Goal: Task Accomplishment & Management: Use online tool/utility

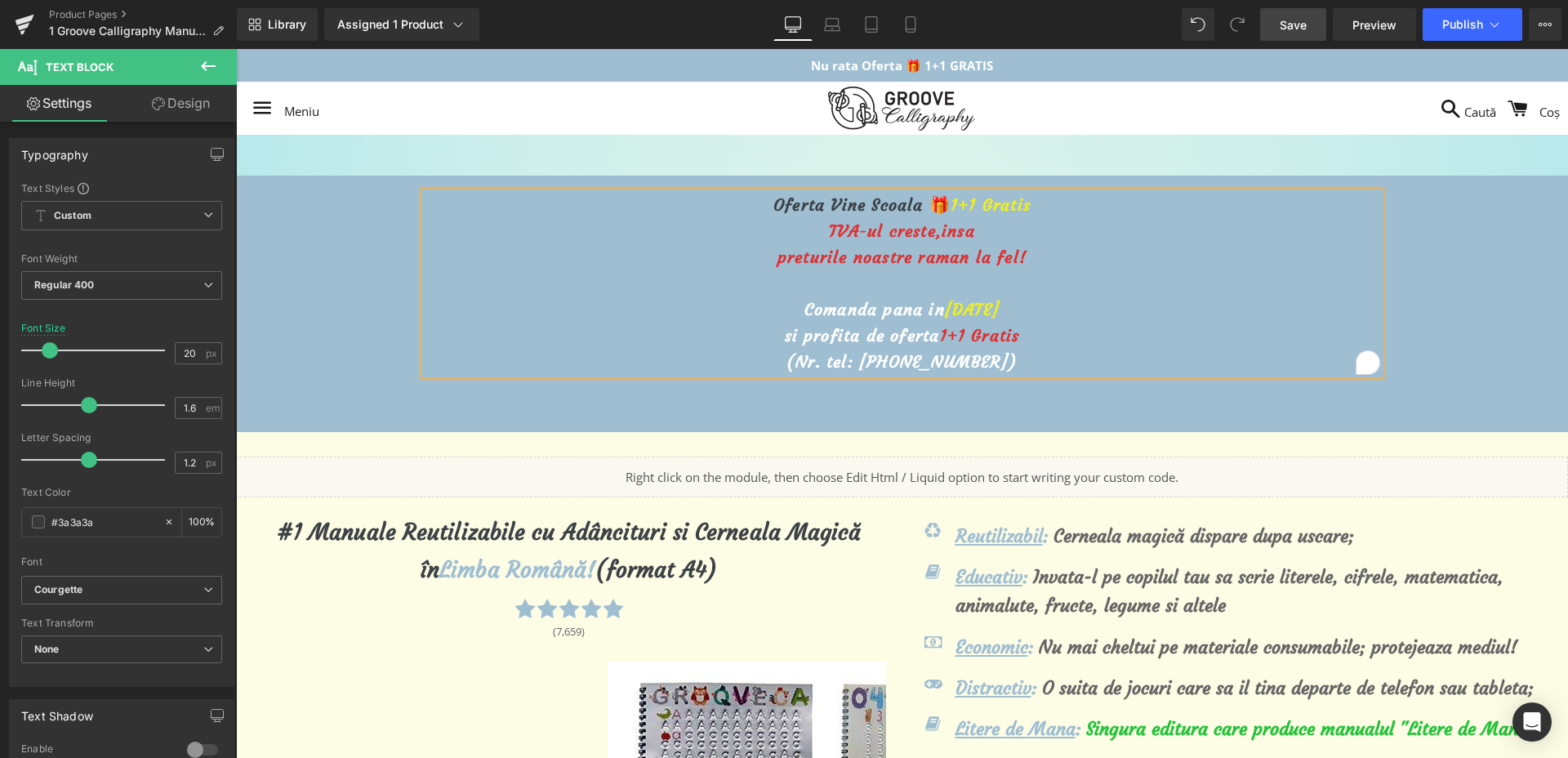
click at [1289, 38] on link "Save" at bounding box center [1294, 24] width 66 height 33
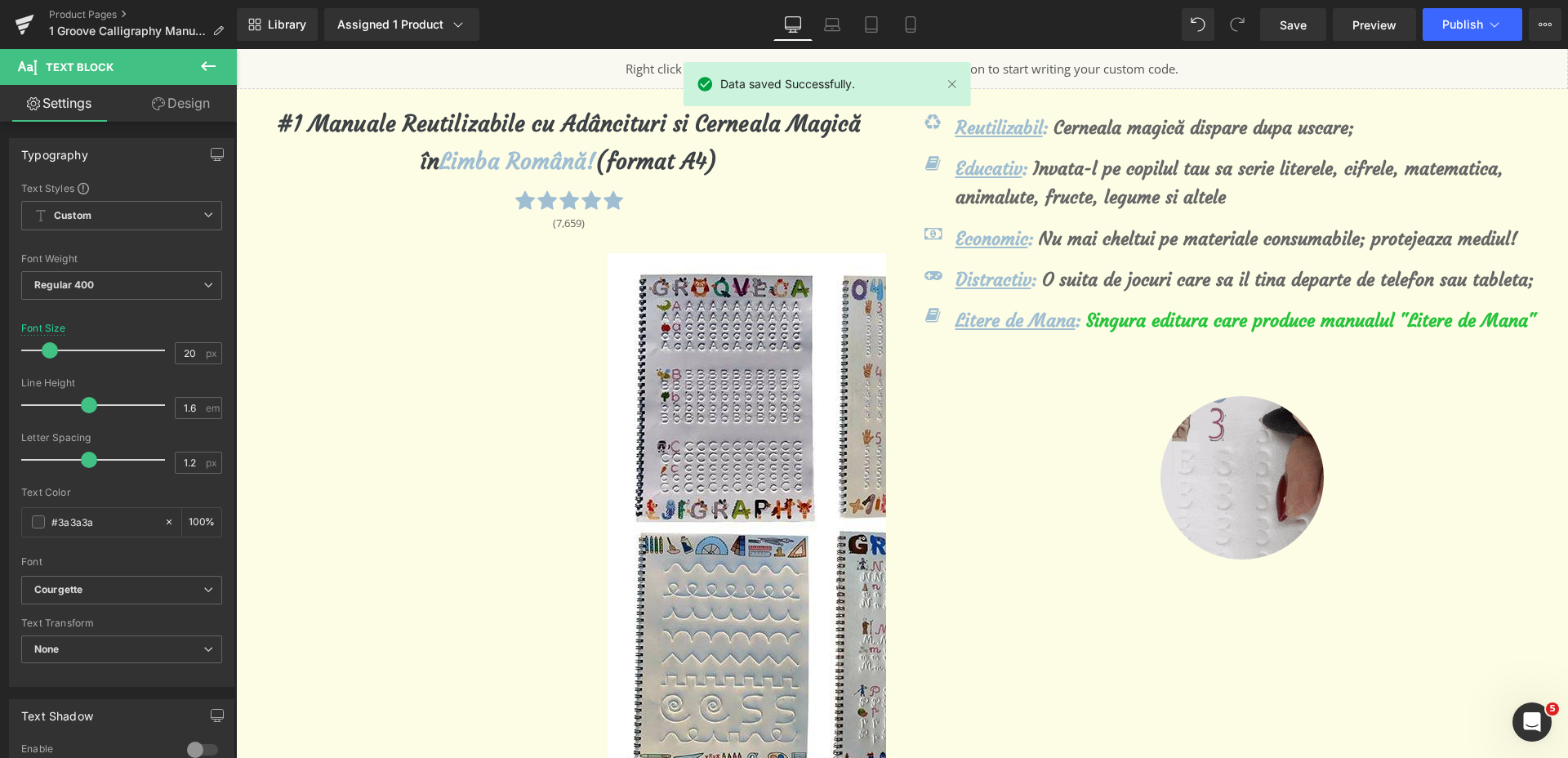
scroll to position [102, 0]
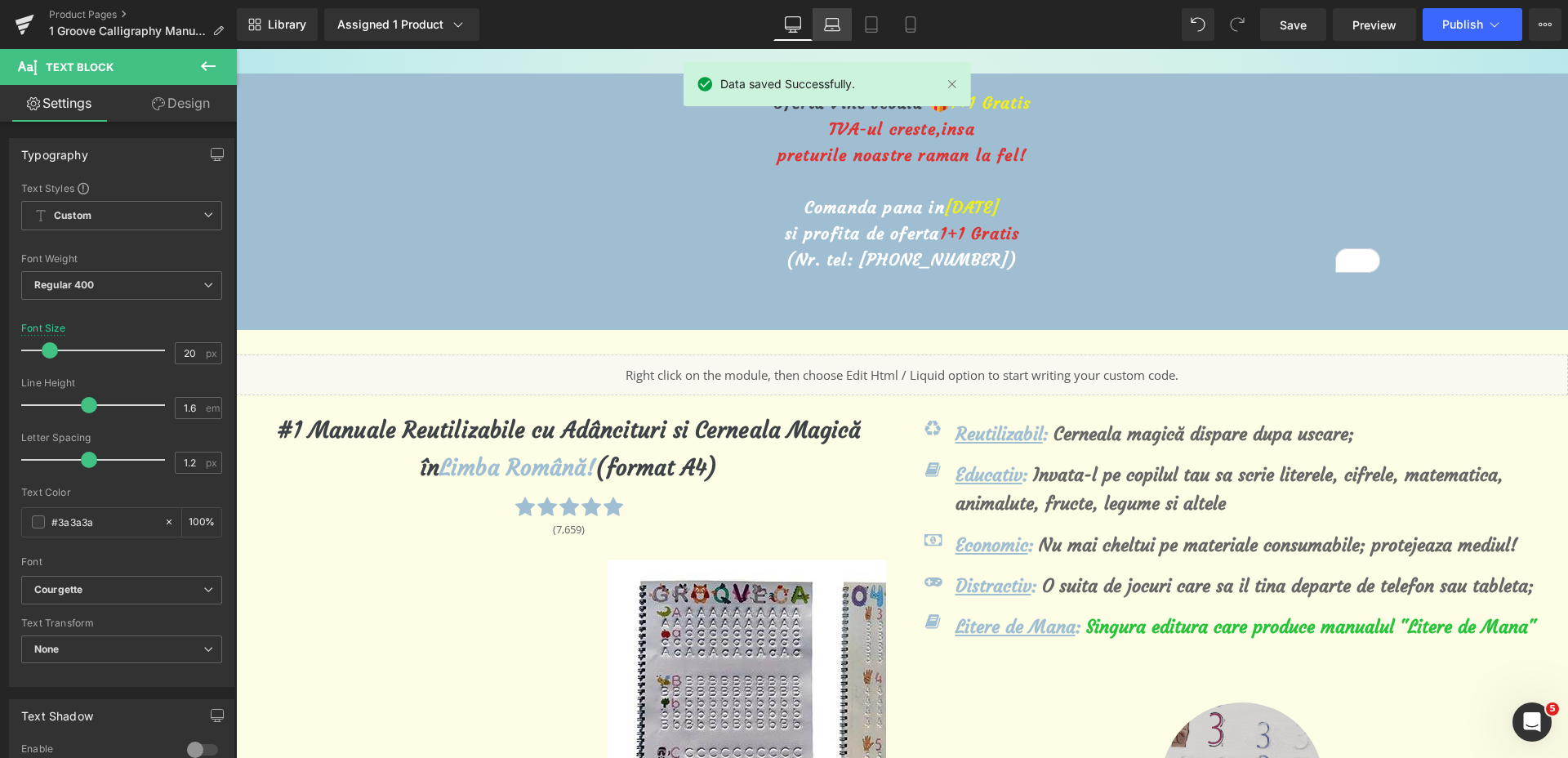
click at [841, 27] on icon at bounding box center [833, 28] width 15 height 5
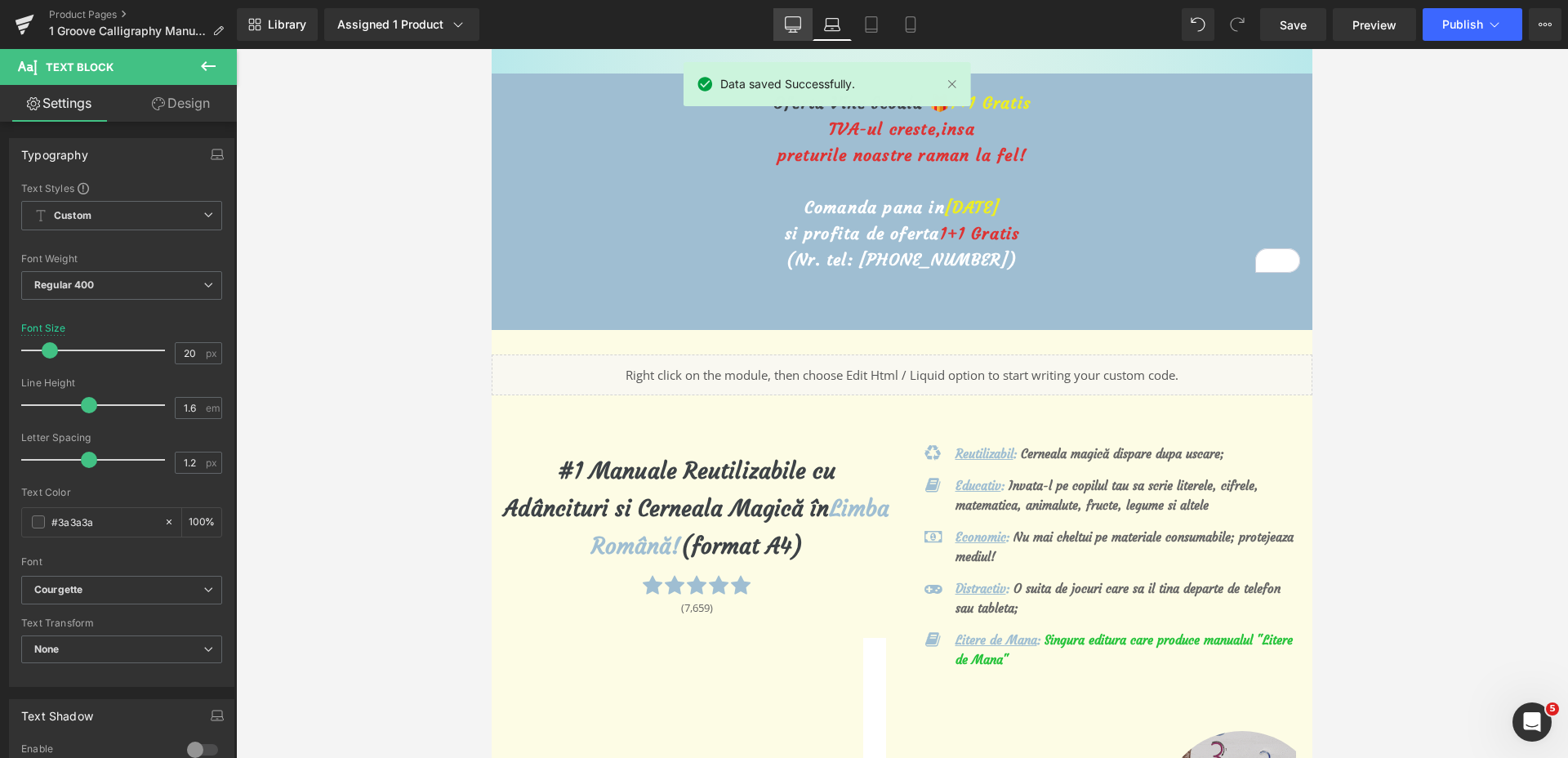
scroll to position [0, 0]
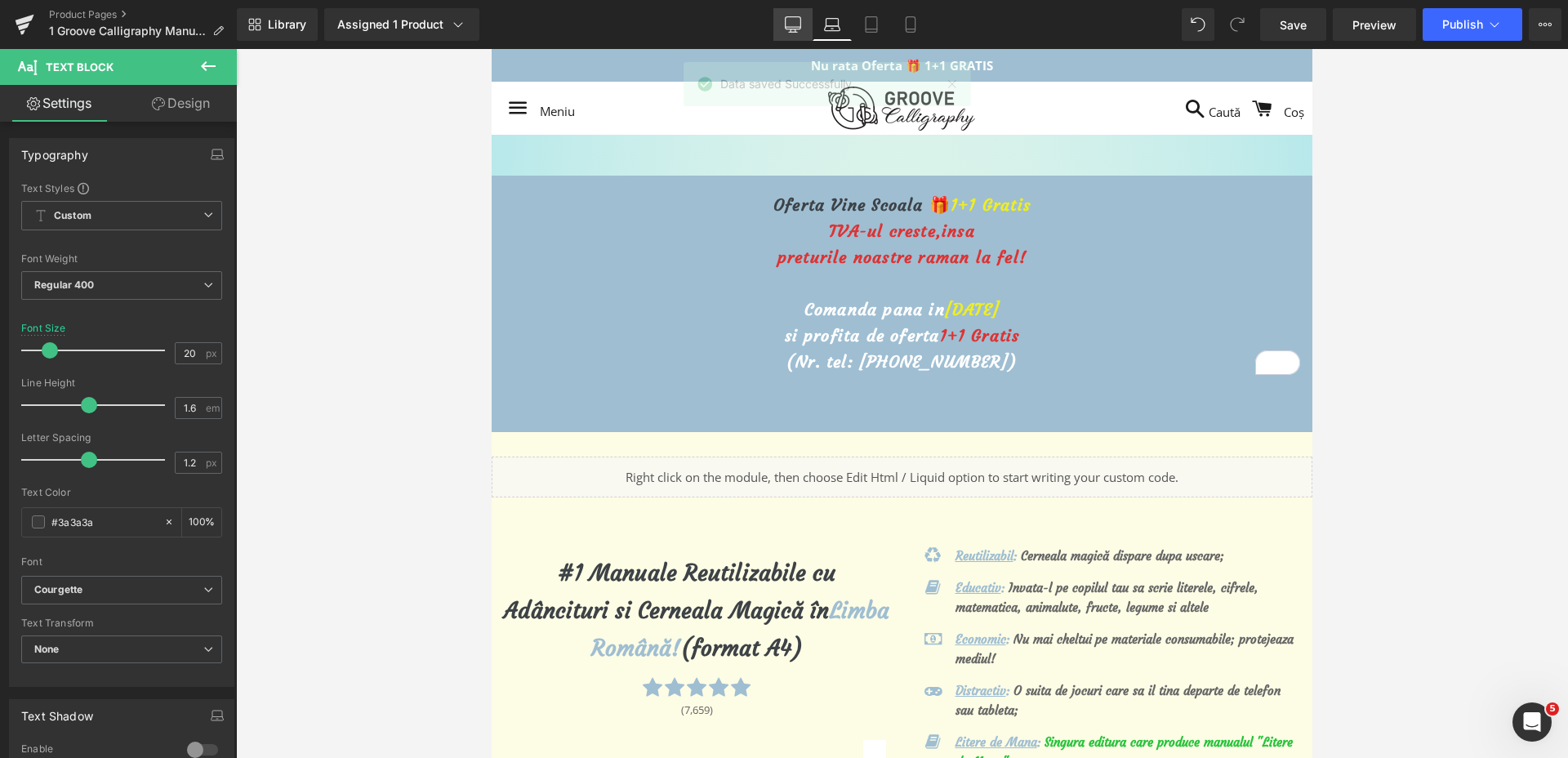
click at [798, 28] on icon at bounding box center [793, 24] width 16 height 16
type input "100"
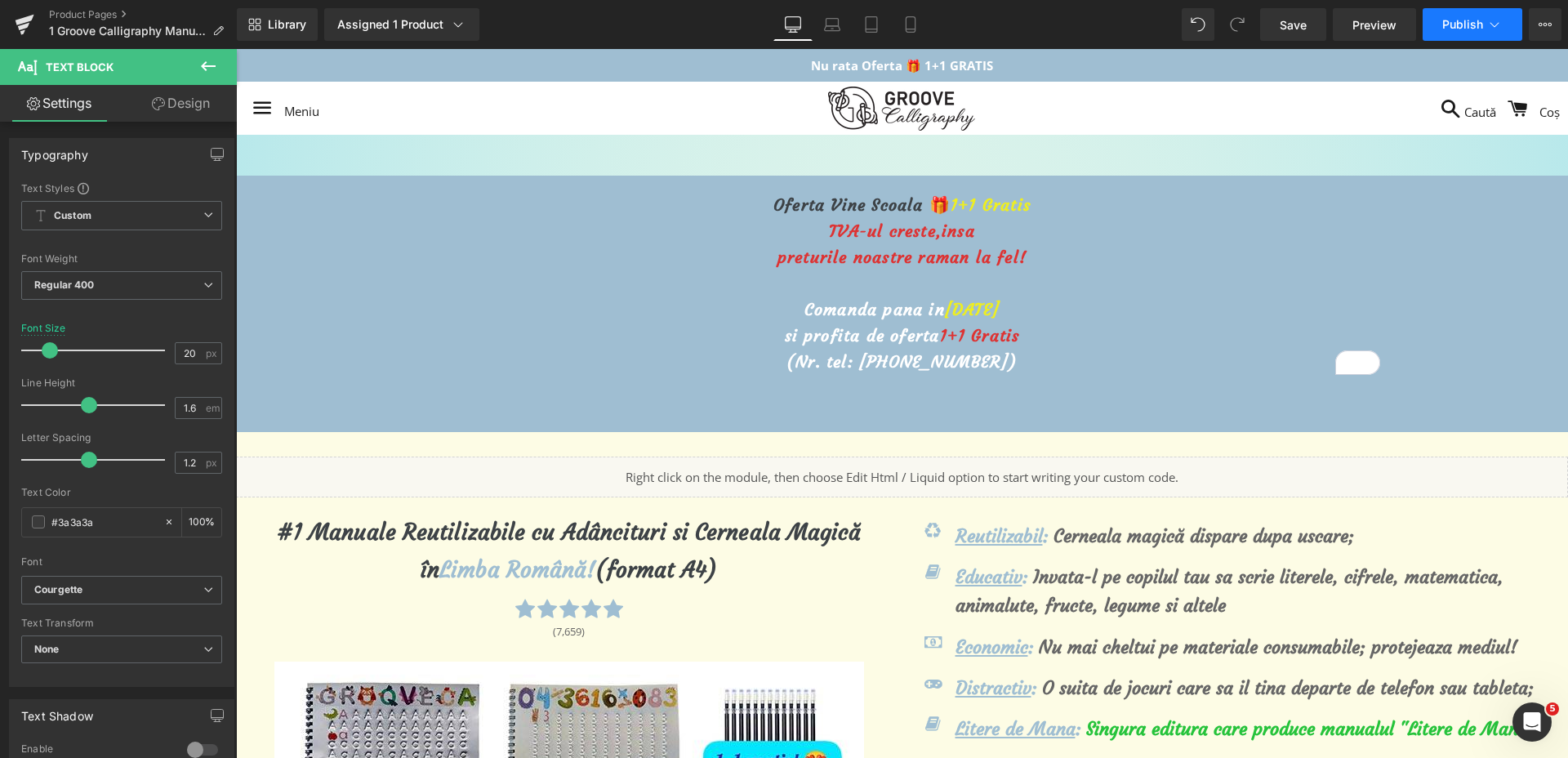
click at [1466, 27] on span "Publish" at bounding box center [1463, 25] width 40 height 13
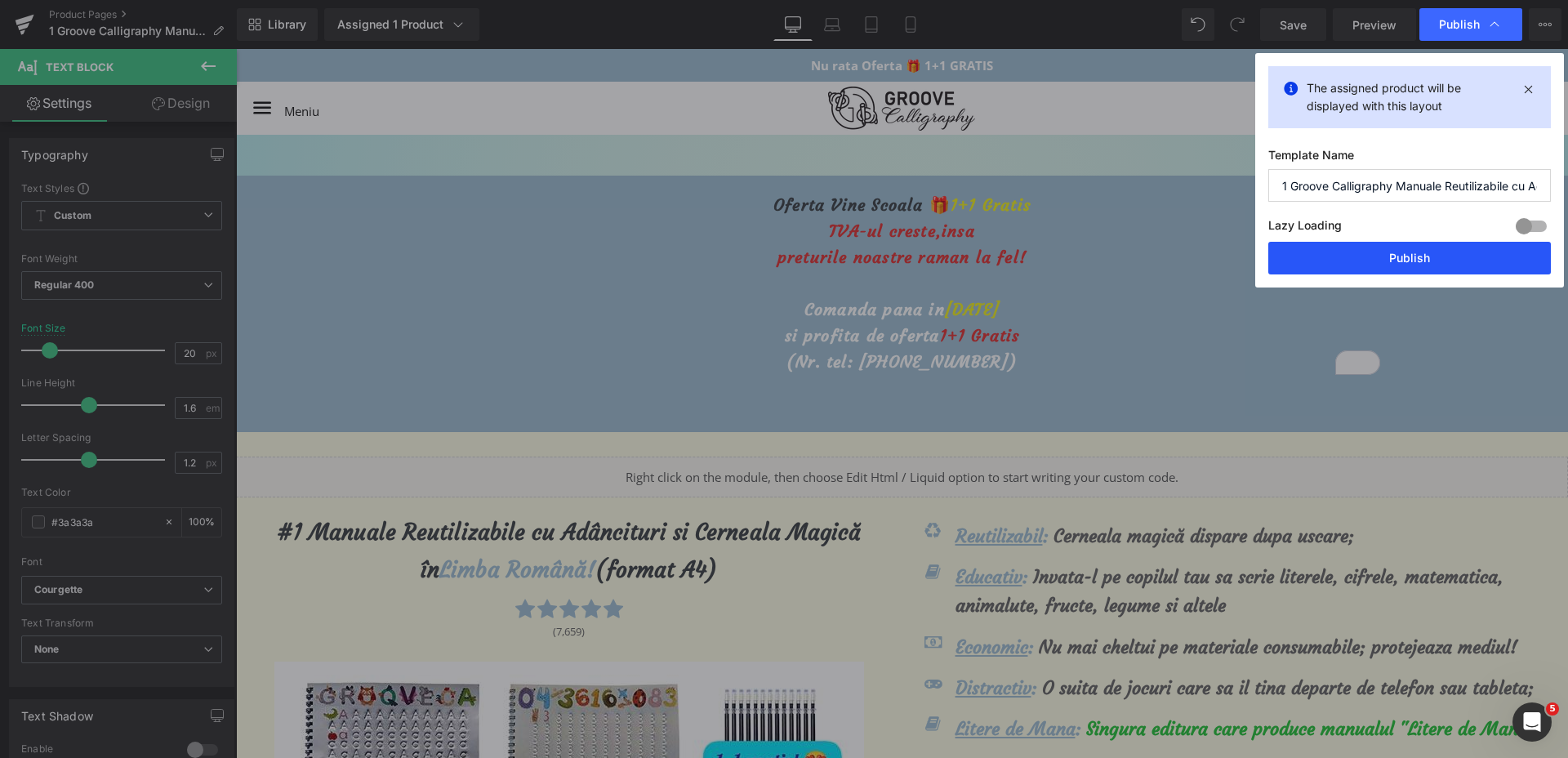
click at [1366, 251] on button "Publish" at bounding box center [1409, 258] width 282 height 33
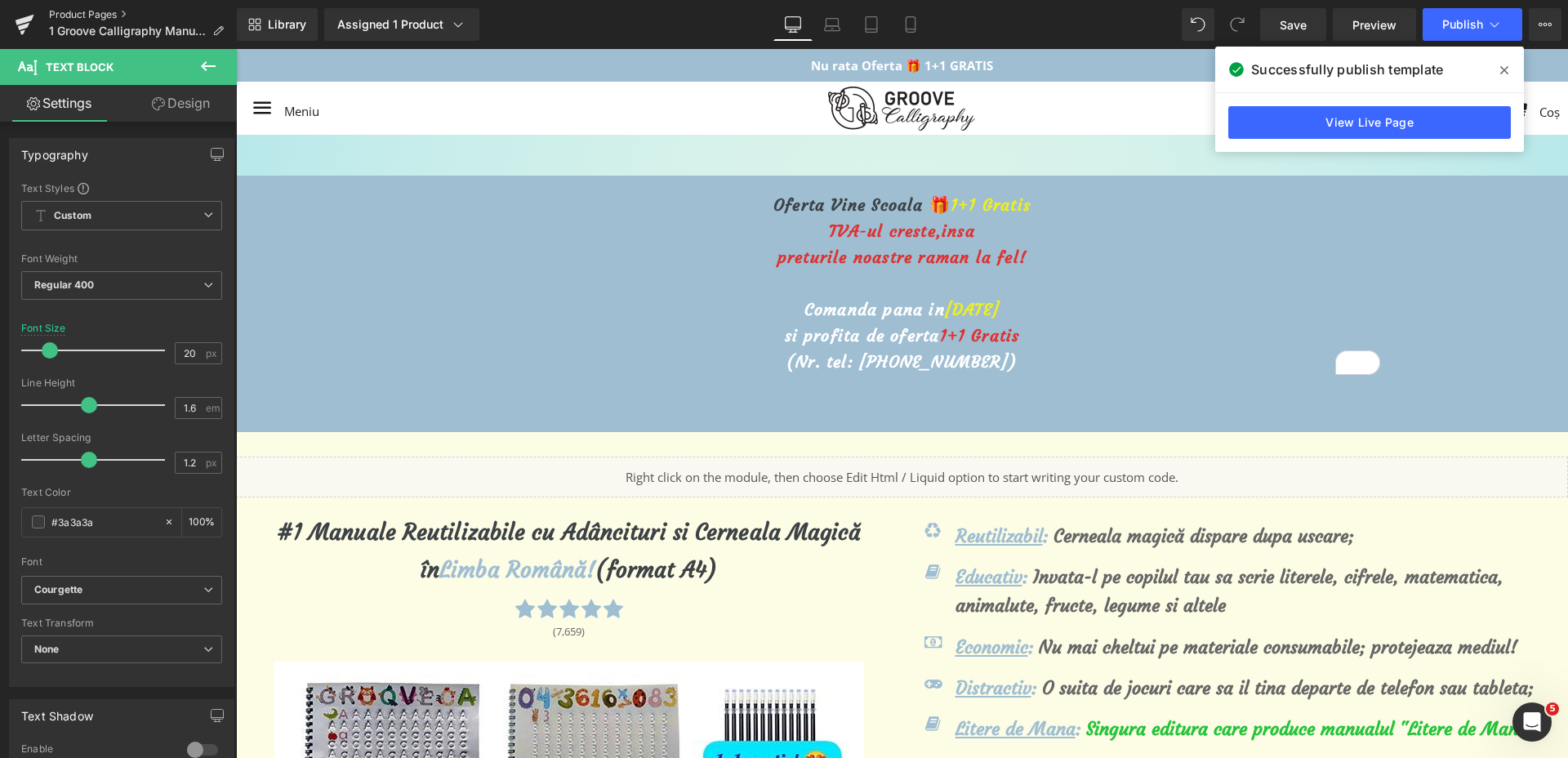
click at [94, 13] on link "Product Pages" at bounding box center [143, 14] width 188 height 13
